Goal: Check status: Check status

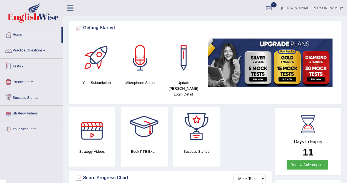
click at [22, 65] on link "Tests" at bounding box center [31, 66] width 63 height 14
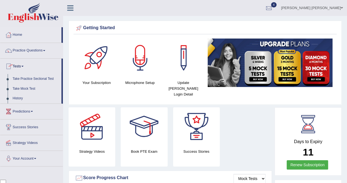
click at [21, 97] on link "History" at bounding box center [35, 98] width 51 height 10
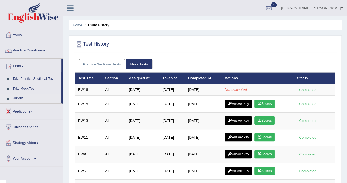
scroll to position [27, 0]
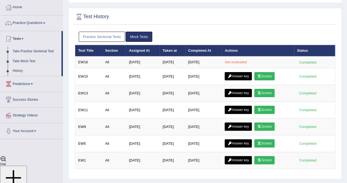
click at [100, 34] on link "Practice Sectional Tests" at bounding box center [102, 37] width 47 height 10
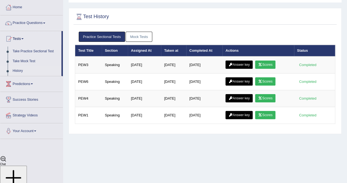
click at [141, 35] on link "Mock Tests" at bounding box center [139, 37] width 27 height 10
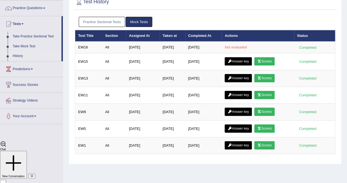
scroll to position [23, 0]
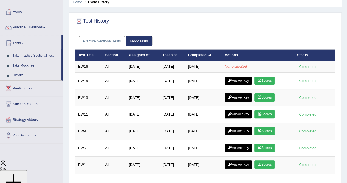
click at [263, 81] on link "Scores" at bounding box center [265, 80] width 20 height 8
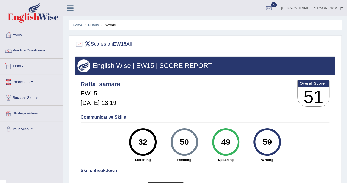
click at [18, 69] on link "Tests" at bounding box center [31, 66] width 63 height 14
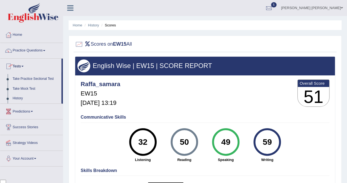
click at [21, 98] on link "History" at bounding box center [35, 98] width 51 height 10
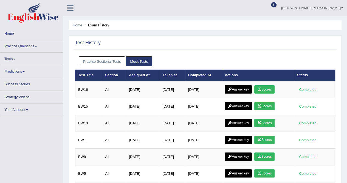
click at [262, 88] on icon at bounding box center [260, 89] width 4 height 3
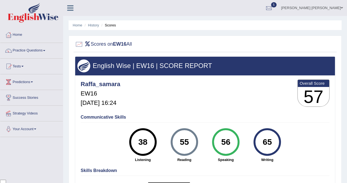
click at [96, 25] on link "History" at bounding box center [93, 25] width 11 height 4
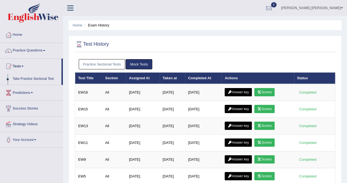
click at [237, 89] on link "Answer key" at bounding box center [238, 92] width 27 height 8
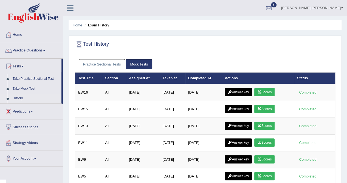
scroll to position [1274, 0]
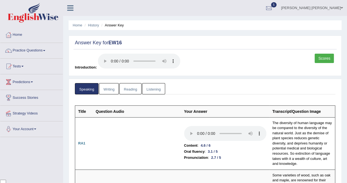
click at [107, 86] on link "Writing" at bounding box center [109, 88] width 20 height 11
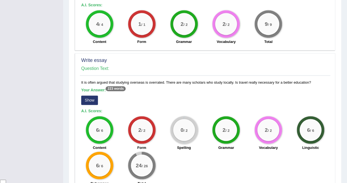
scroll to position [401, 0]
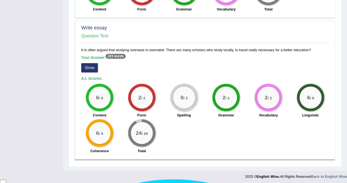
click at [90, 64] on button "Show" at bounding box center [89, 67] width 17 height 9
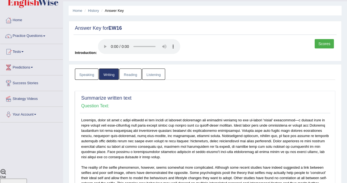
scroll to position [0, 0]
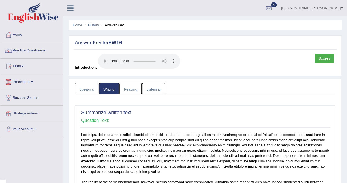
click at [126, 88] on link "Reading" at bounding box center [130, 88] width 22 height 11
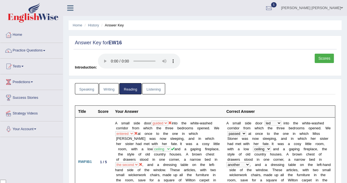
click at [148, 90] on link "Listening" at bounding box center [153, 88] width 23 height 11
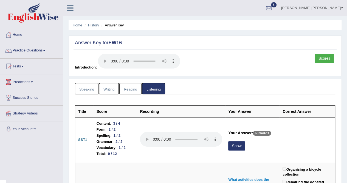
click at [133, 89] on link "Reading" at bounding box center [130, 88] width 22 height 11
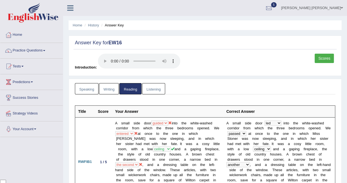
click at [113, 86] on link "Writing" at bounding box center [109, 88] width 20 height 11
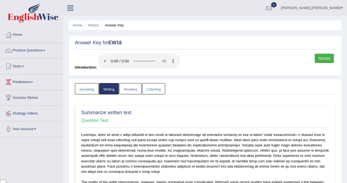
click at [93, 24] on link "History" at bounding box center [93, 25] width 11 height 4
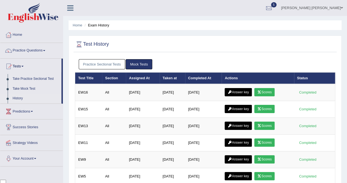
scroll to position [1274, 0]
click at [268, 91] on link "Scores" at bounding box center [265, 92] width 20 height 8
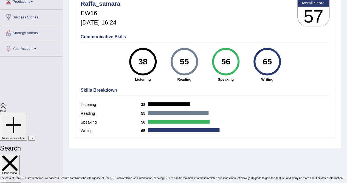
scroll to position [82, 0]
